Goal: Task Accomplishment & Management: Use online tool/utility

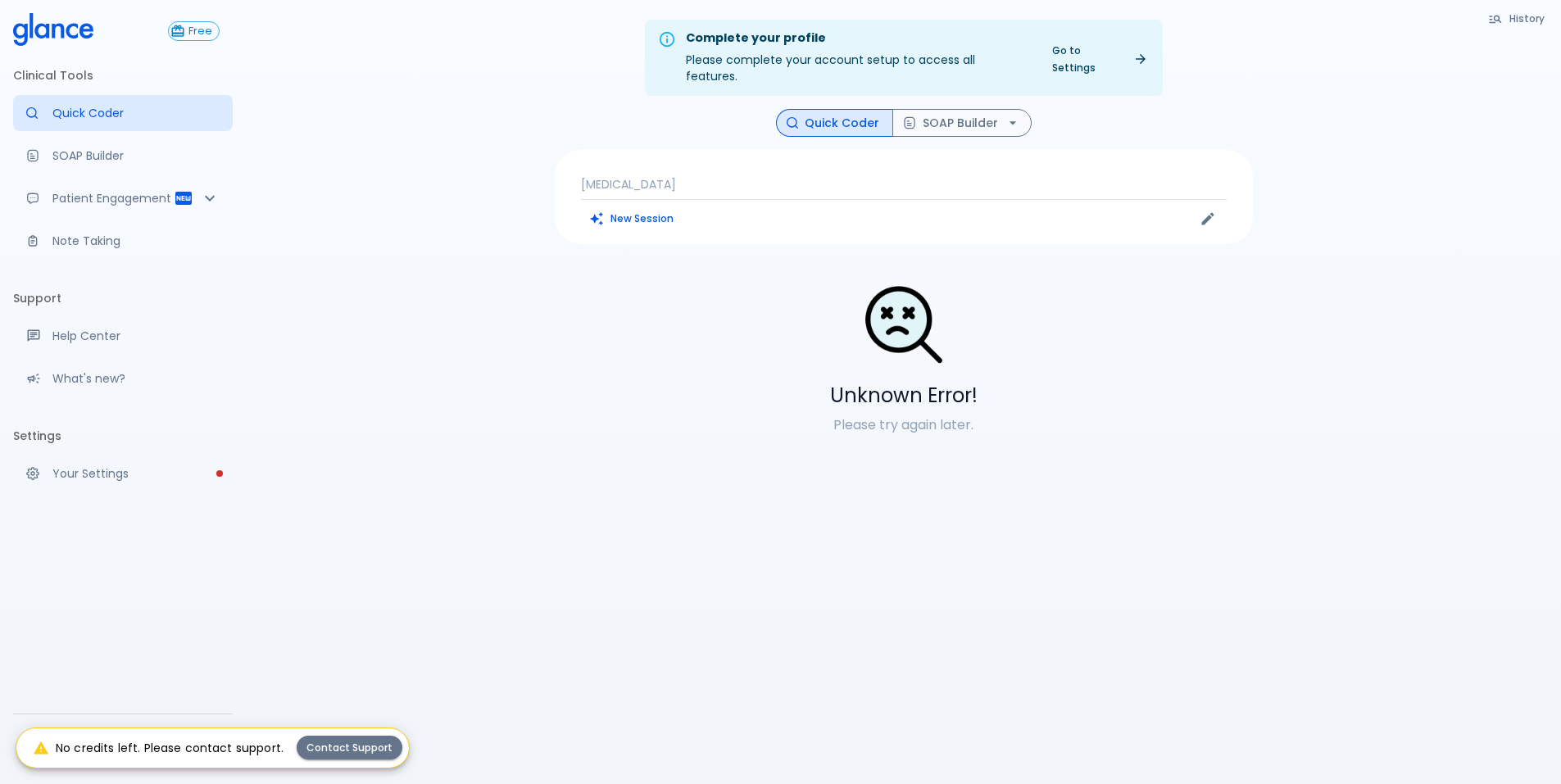
click at [190, 655] on div "Free Clinical Tools Quick Coder SOAP Builder Patient Engagement Note Taking Sup…" at bounding box center [122, 392] width 246 height 784
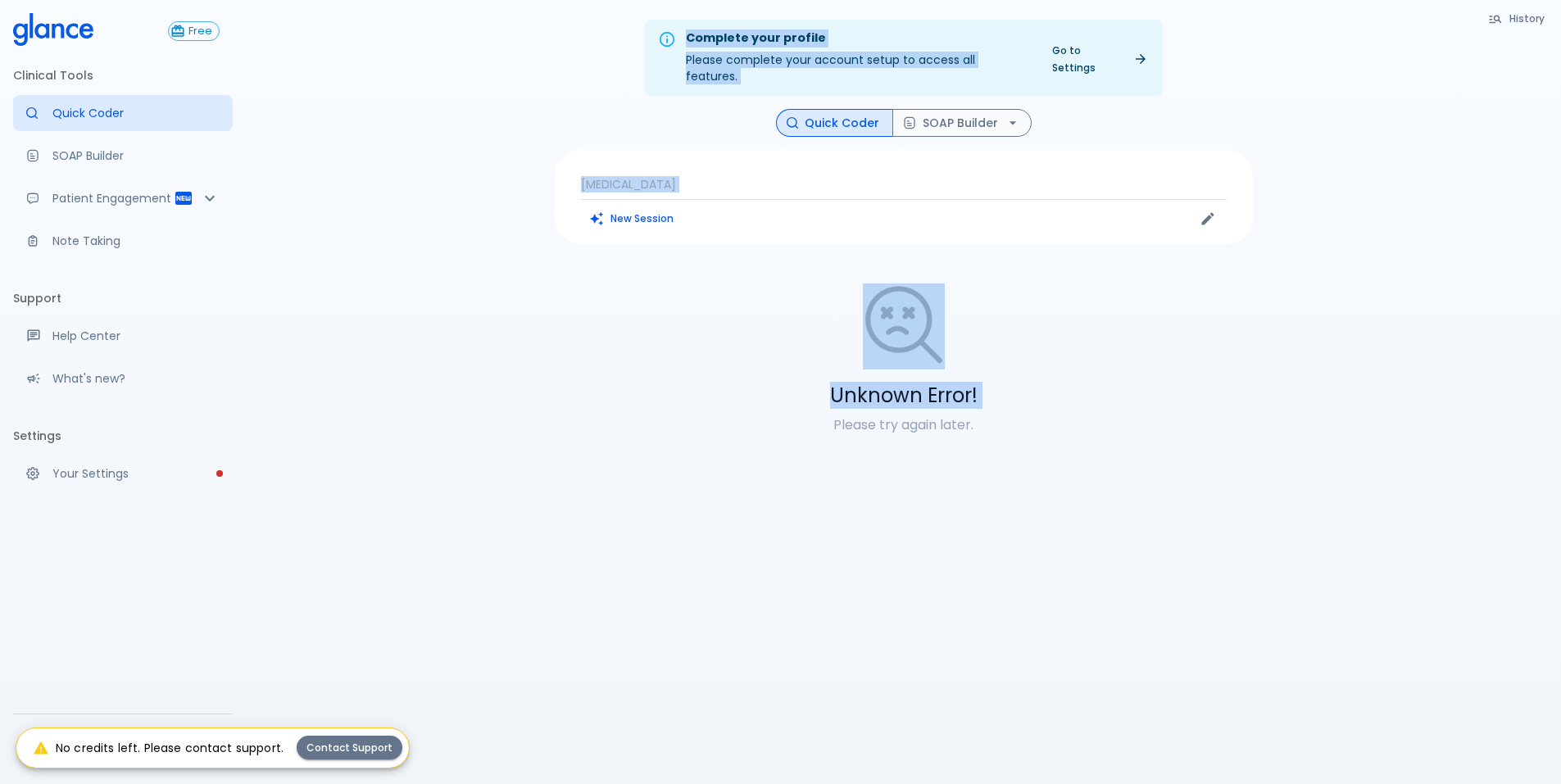
click at [244, 674] on div "Free Clinical Tools Quick Coder SOAP Builder Patient Engagement Note Taking Sup…" at bounding box center [780, 411] width 1561 height 823
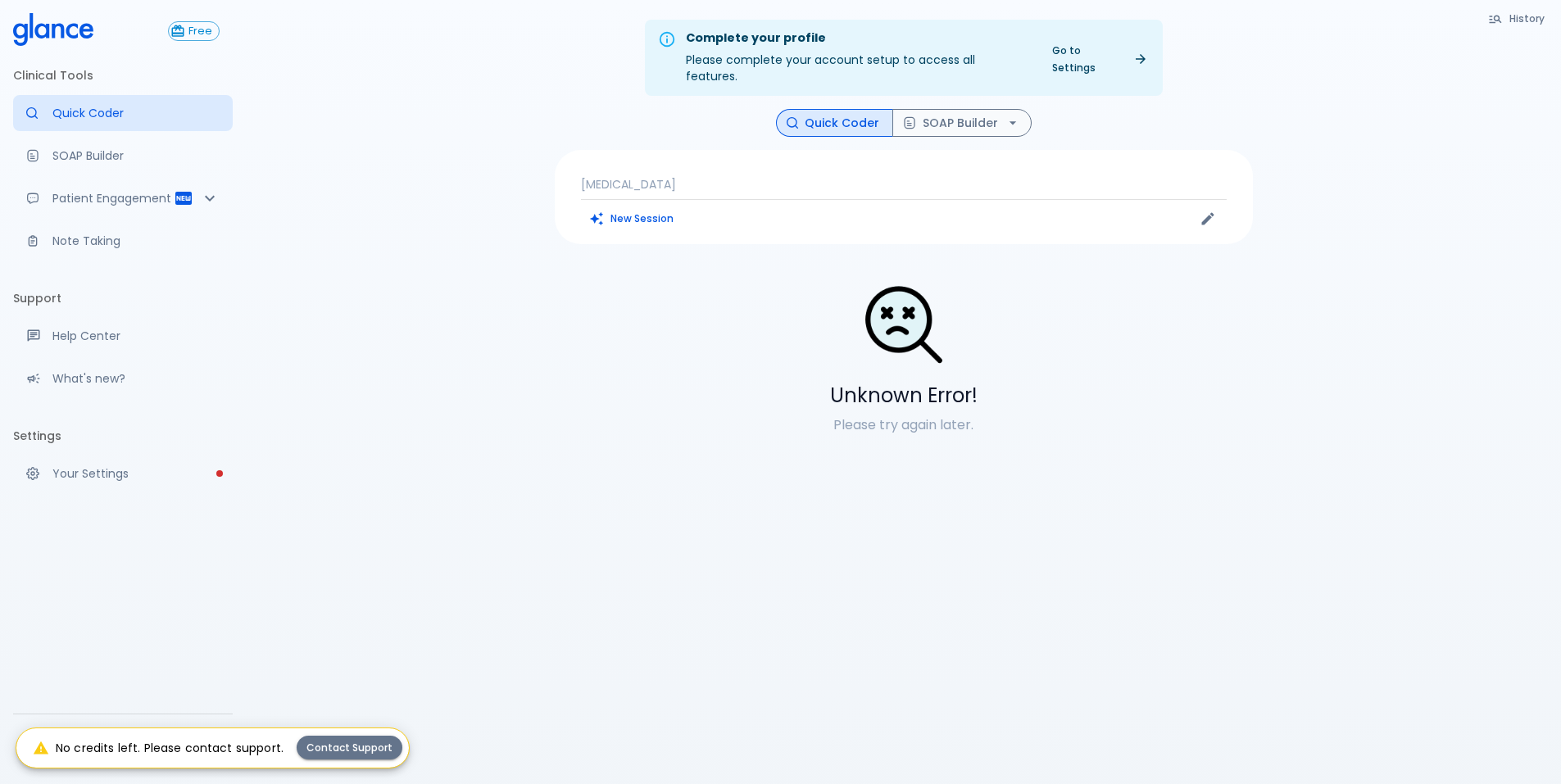
click at [203, 743] on div "No credits left. Please contact support." at bounding box center [158, 748] width 251 height 30
click at [375, 553] on div "Complete your profile Please complete your account setup to access all features…" at bounding box center [903, 411] width 1315 height 823
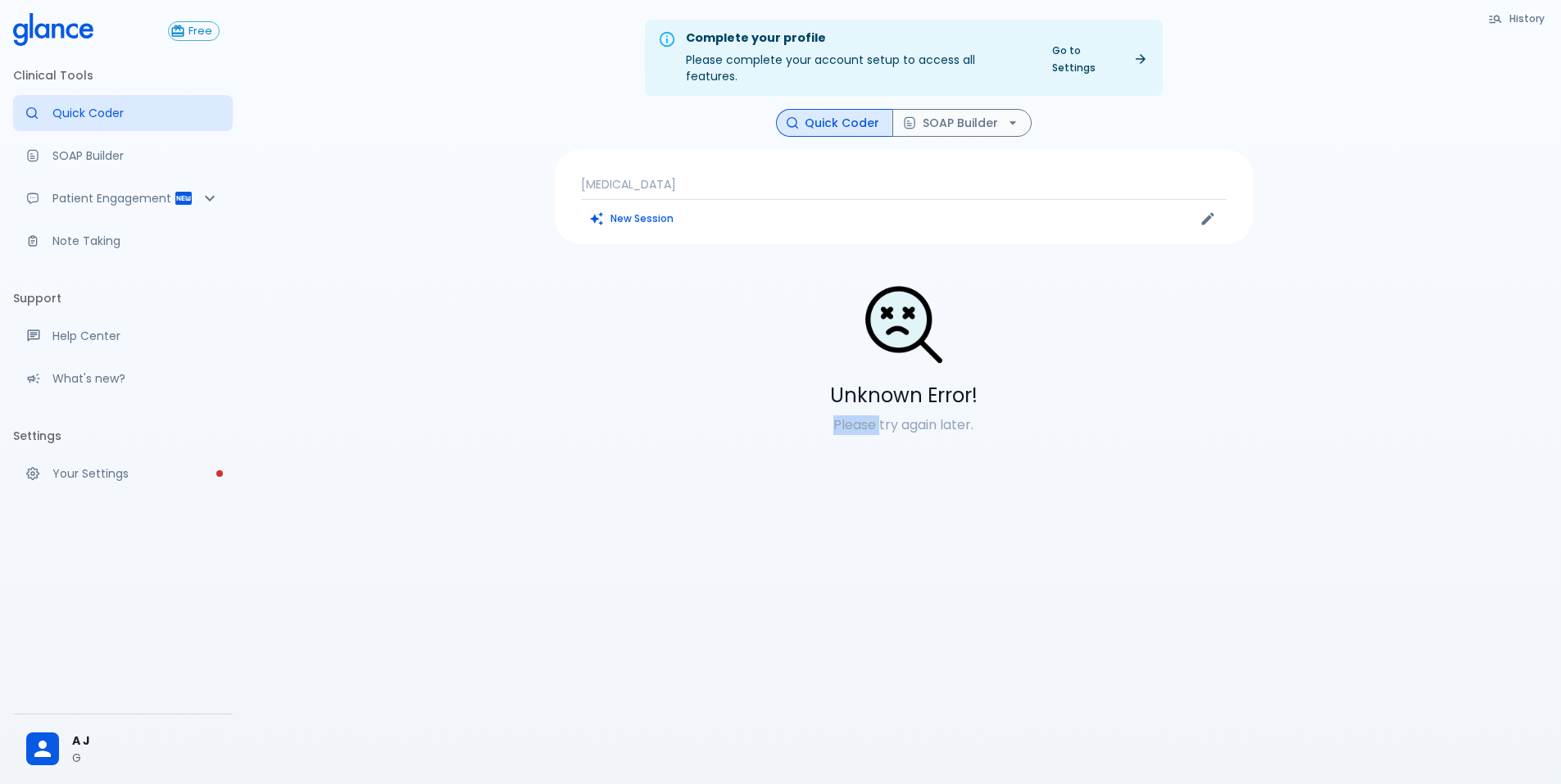
click at [83, 746] on span "A J" at bounding box center [146, 740] width 147 height 17
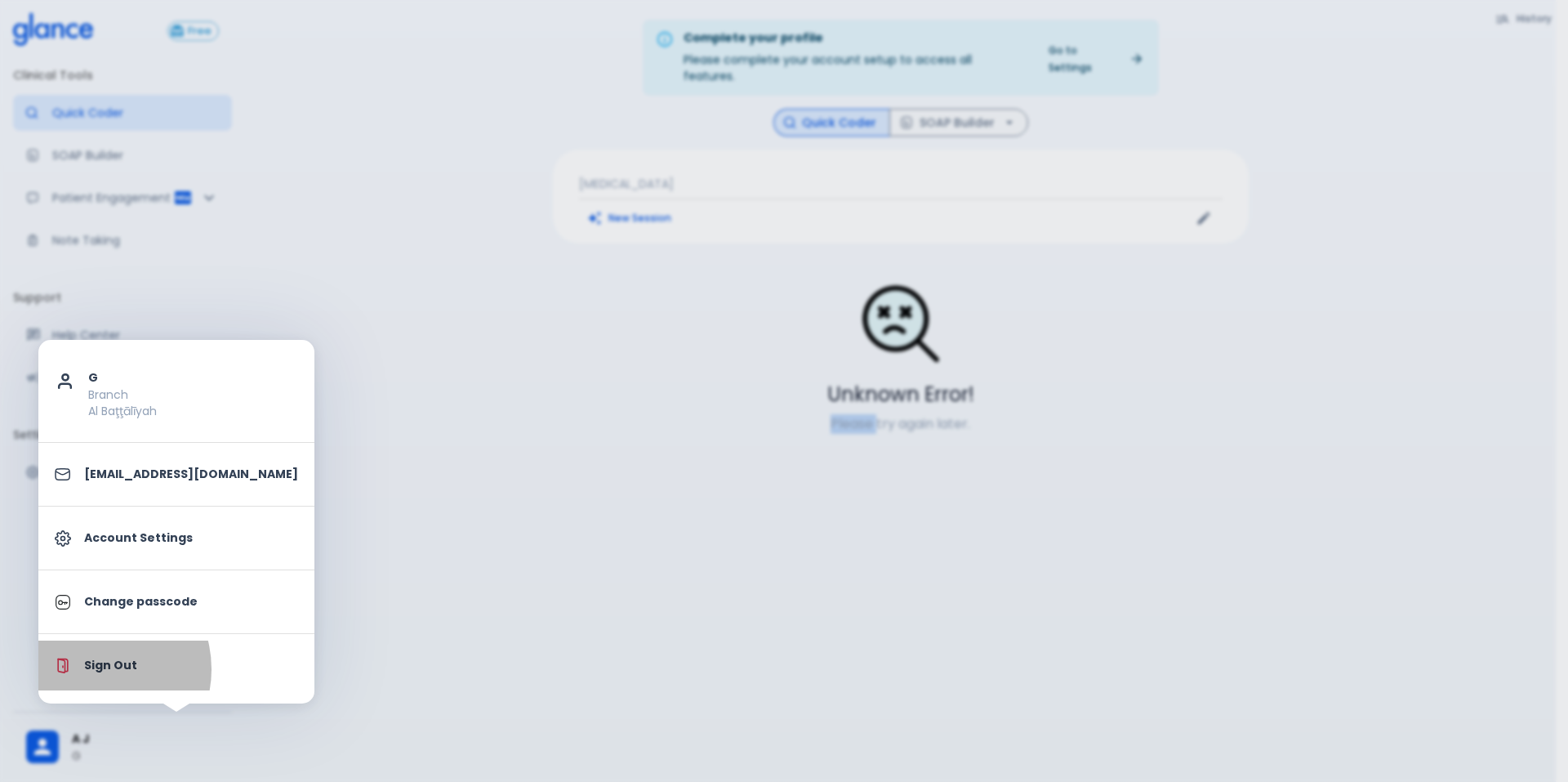
click at [94, 669] on p "Sign Out" at bounding box center [191, 665] width 214 height 17
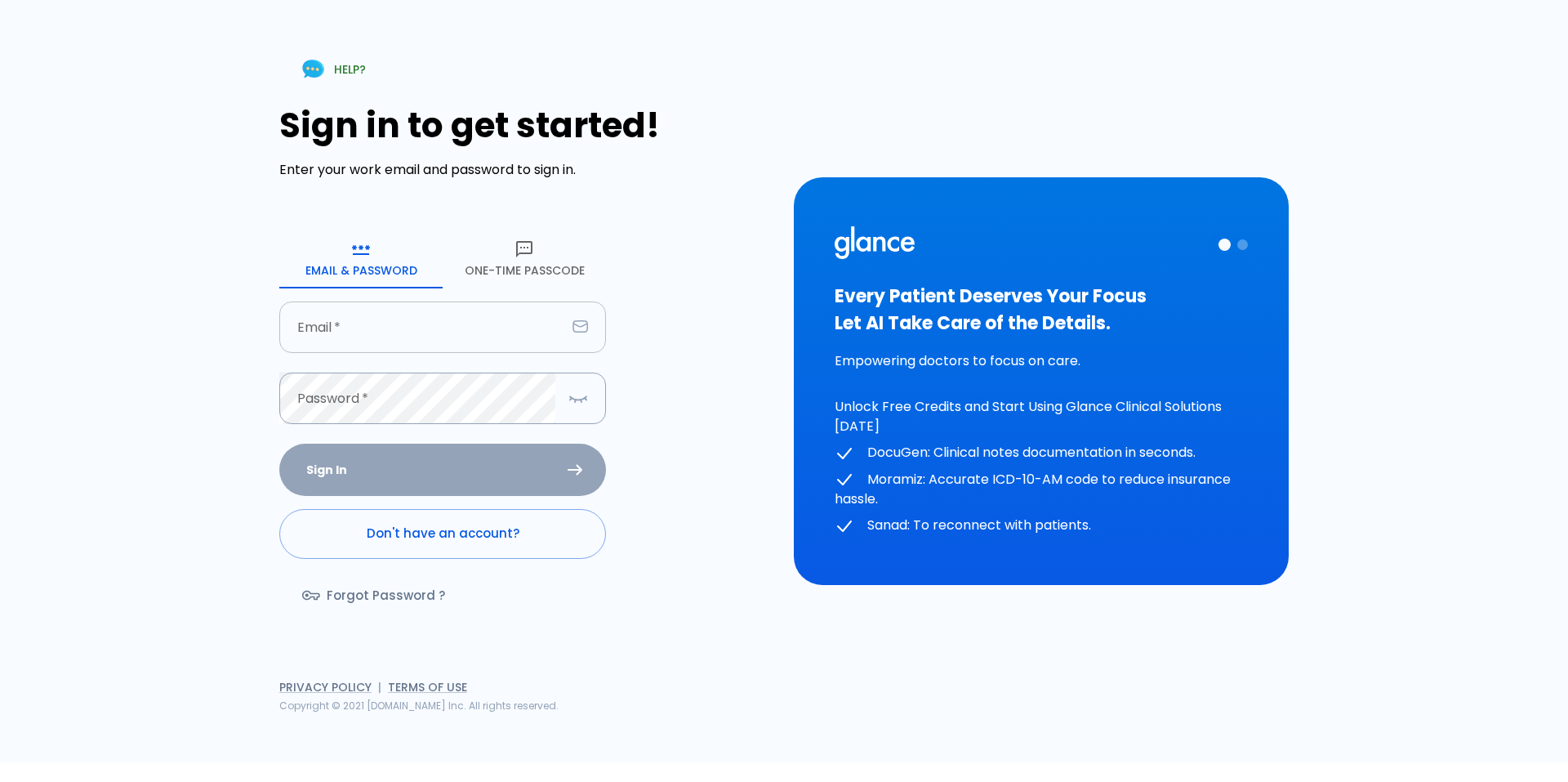
click at [425, 327] on input "text" at bounding box center [422, 327] width 286 height 52
type input "[EMAIL_ADDRESS][DOMAIN_NAME]"
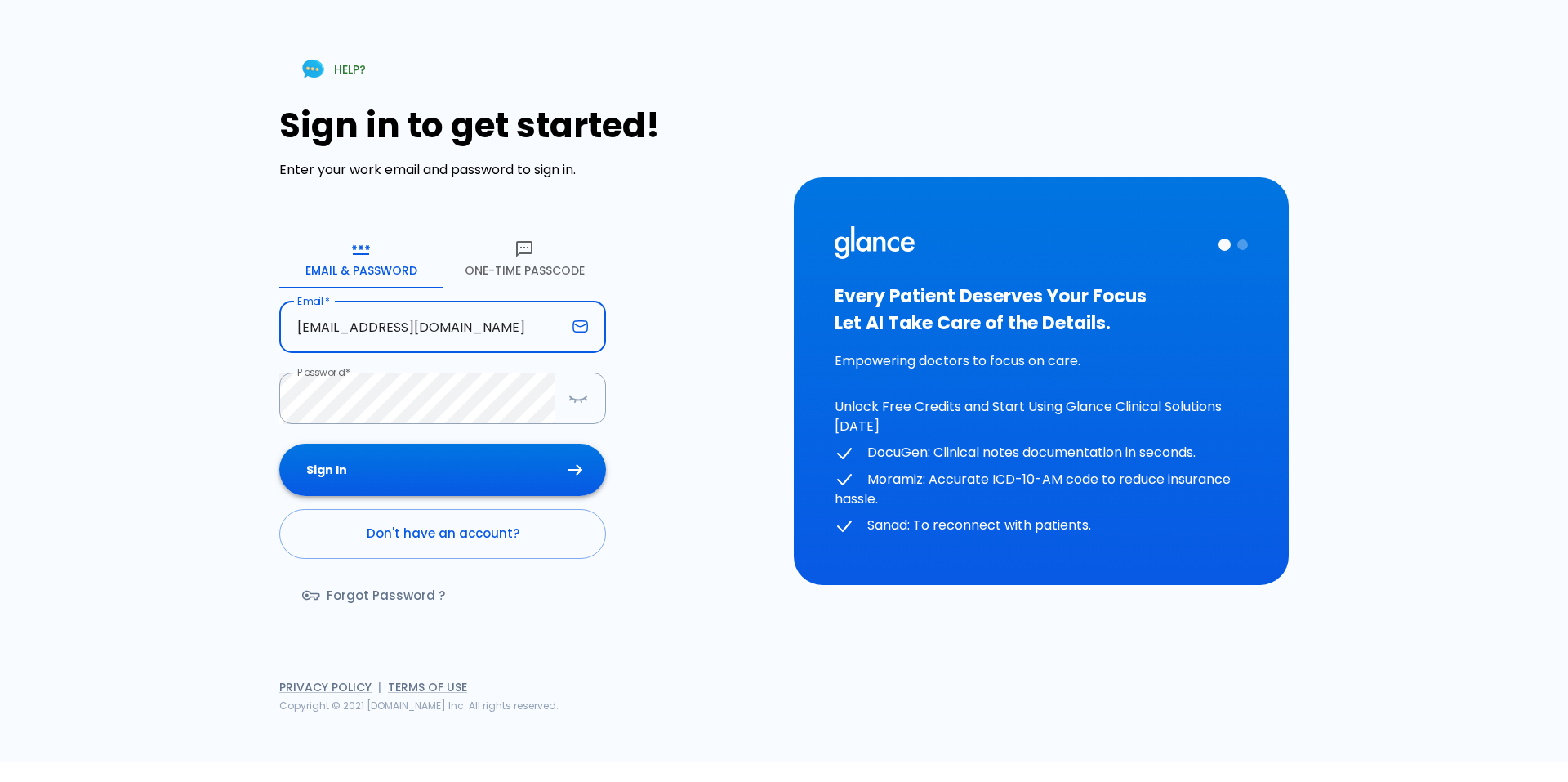
click at [480, 463] on button "Sign In" at bounding box center [443, 471] width 327 height 54
